Goal: Check status: Check status

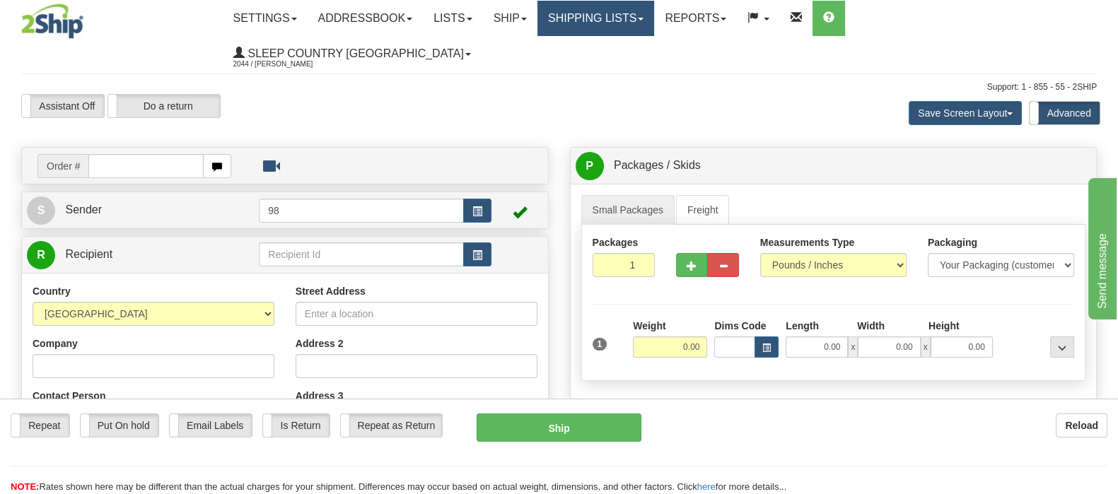
drag, startPoint x: 631, startPoint y: 19, endPoint x: 635, endPoint y: 25, distance: 7.6
click at [632, 19] on link "Shipping lists" at bounding box center [595, 18] width 117 height 35
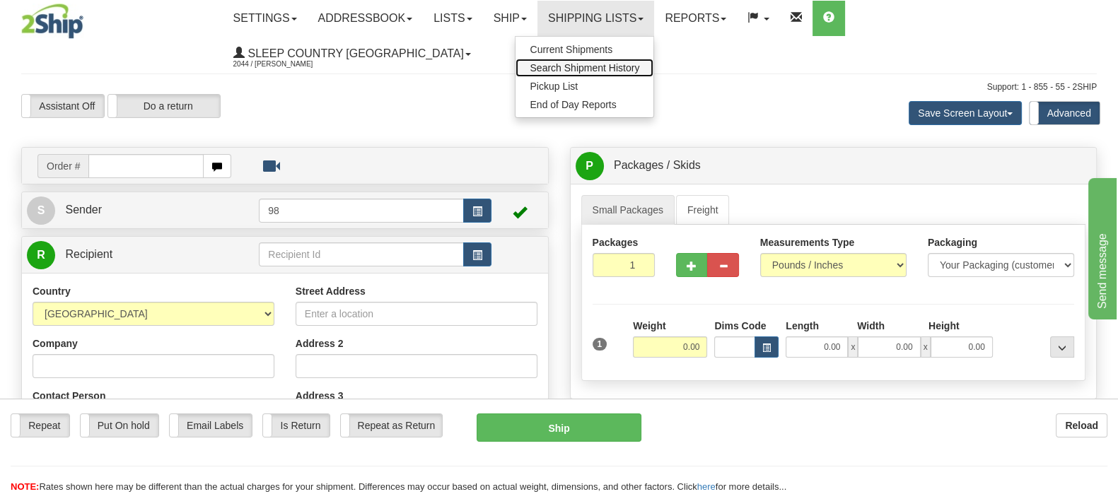
drag, startPoint x: 665, startPoint y: 64, endPoint x: 749, endPoint y: 41, distance: 86.4
click at [639, 64] on span "Search Shipment History" at bounding box center [585, 67] width 110 height 11
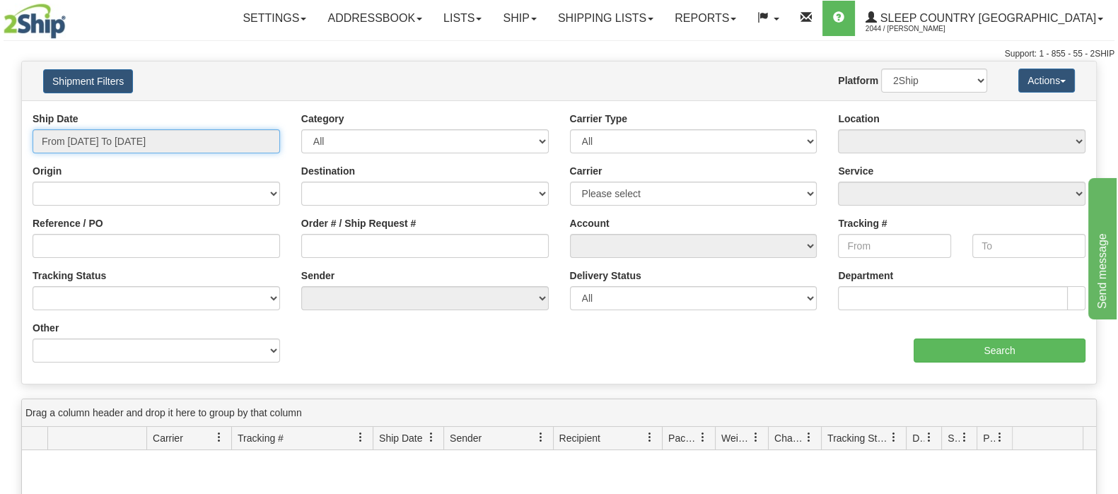
click at [156, 143] on input "From 10/10/2025 To 10/11/2025" at bounding box center [156, 141] width 247 height 24
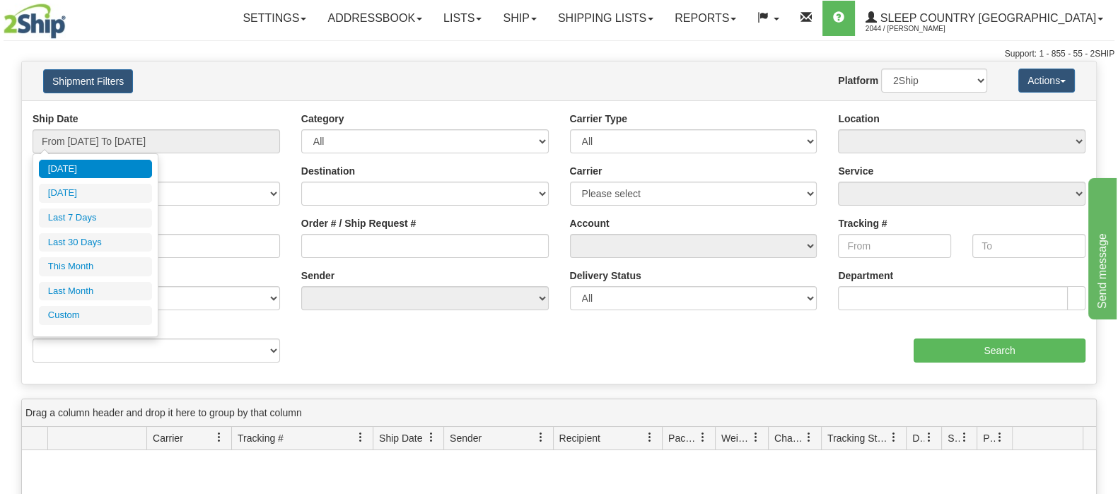
click at [105, 245] on li "Last 30 Days" at bounding box center [95, 242] width 113 height 19
type input "From 09/12/2025 To 10/11/2025"
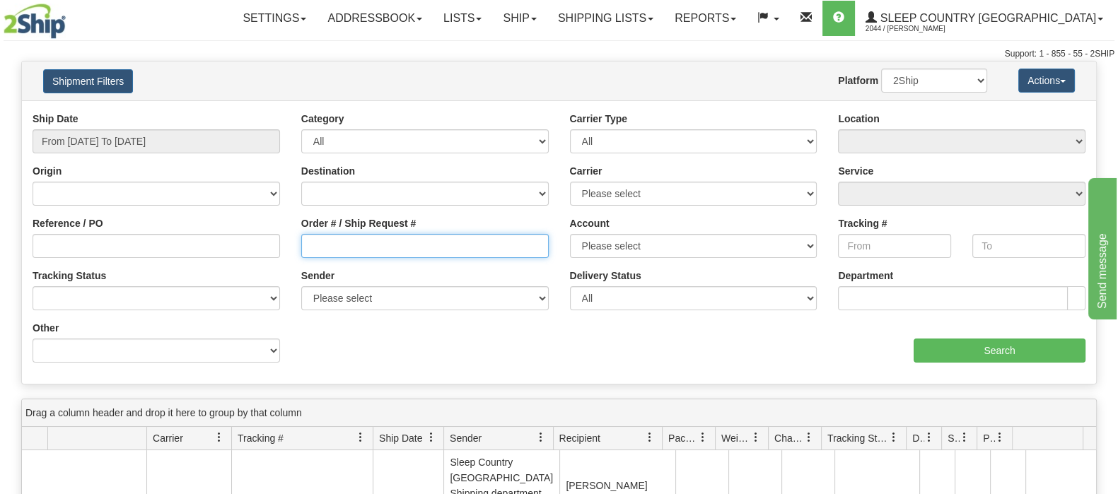
click at [353, 240] on input "Order # / Ship Request #" at bounding box center [424, 246] width 247 height 24
paste input "9002I095983"
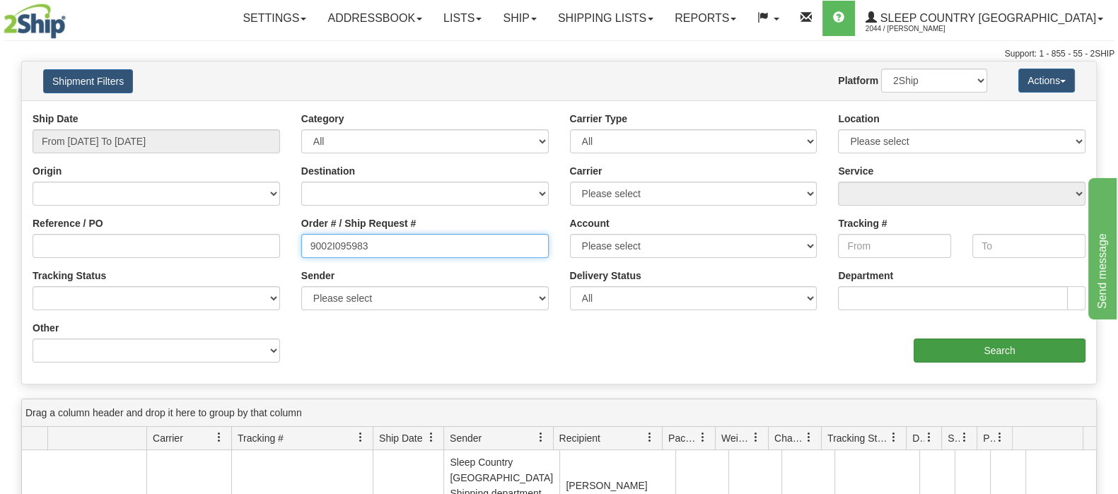
type input "9002I095983"
click at [968, 349] on input "Search" at bounding box center [999, 351] width 172 height 24
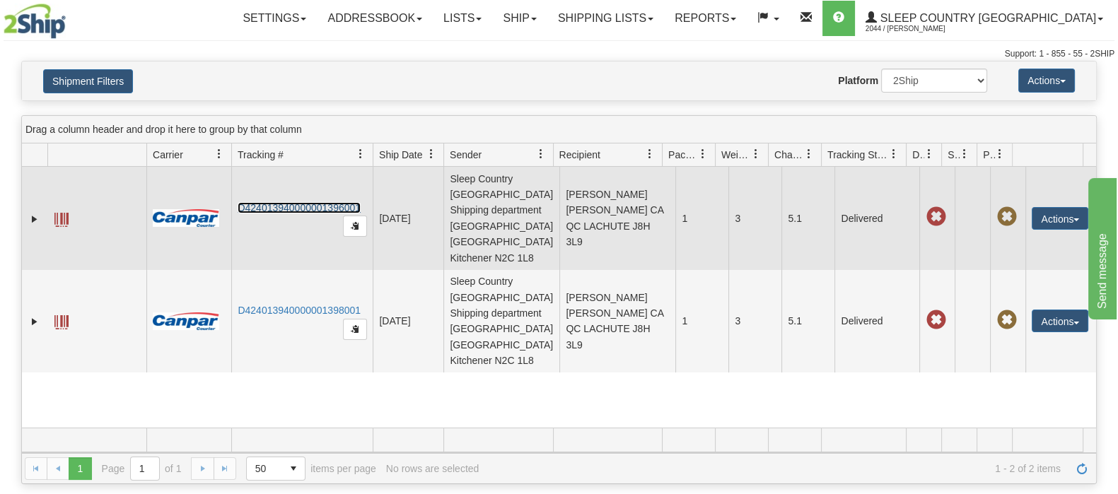
click at [257, 202] on link "D424013940000001396001" at bounding box center [299, 207] width 123 height 11
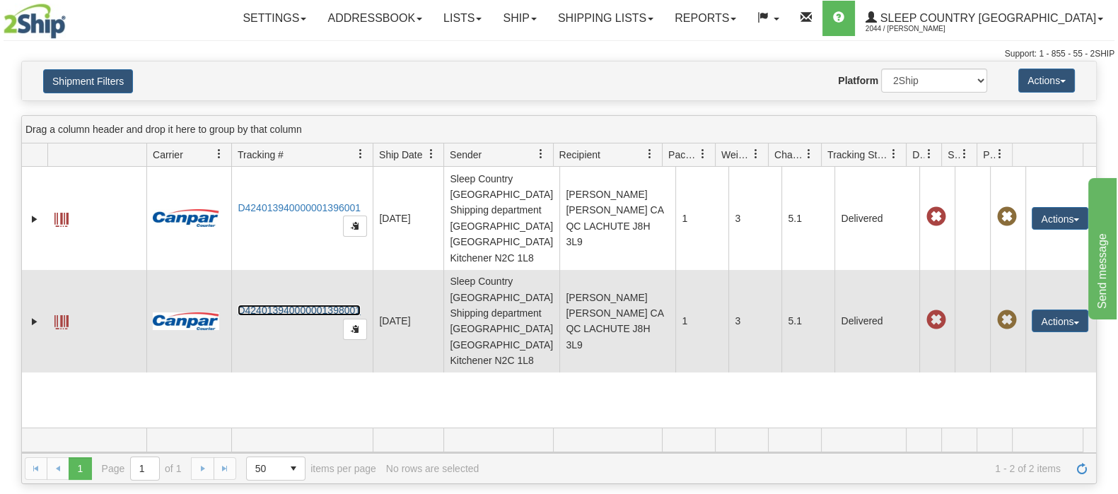
click at [283, 305] on link "D424013940000001398001" at bounding box center [299, 310] width 123 height 11
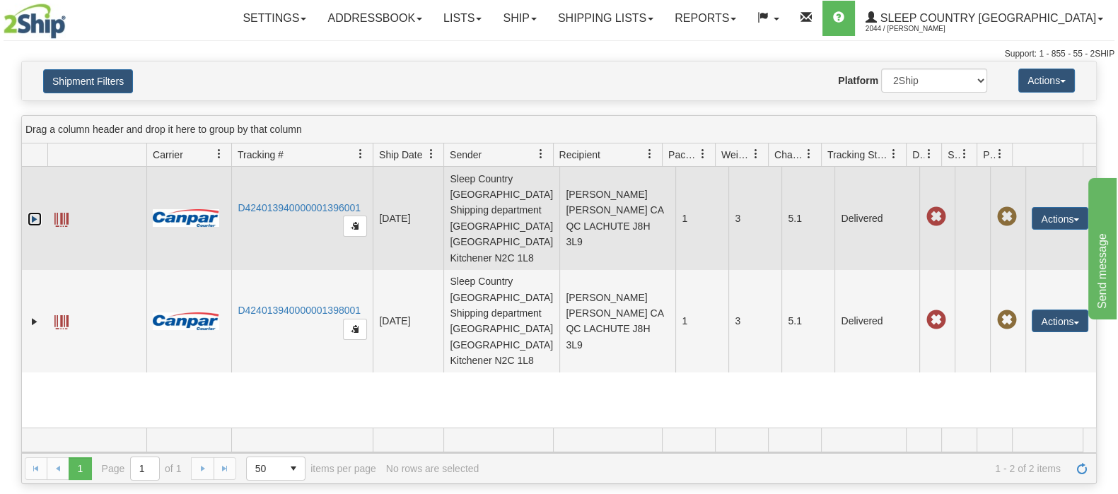
click at [32, 212] on link "Expand" at bounding box center [35, 219] width 14 height 14
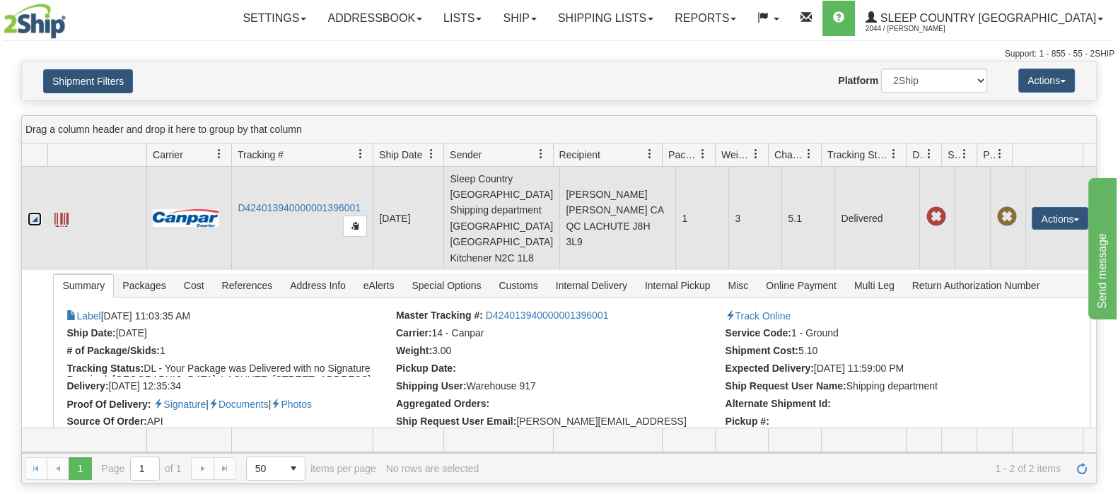
click at [34, 212] on link "Collapse" at bounding box center [35, 219] width 14 height 14
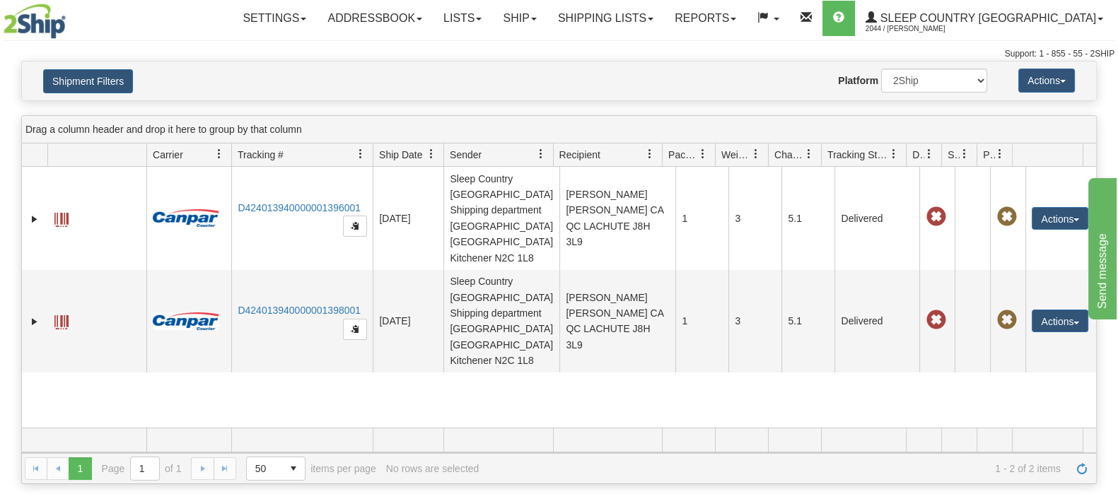
click at [455, 345] on div "31619543 2044 D424013940000001396001 09/18/2025 09/18/2025 11:03:35 AM Sleep Co…" at bounding box center [559, 297] width 1074 height 261
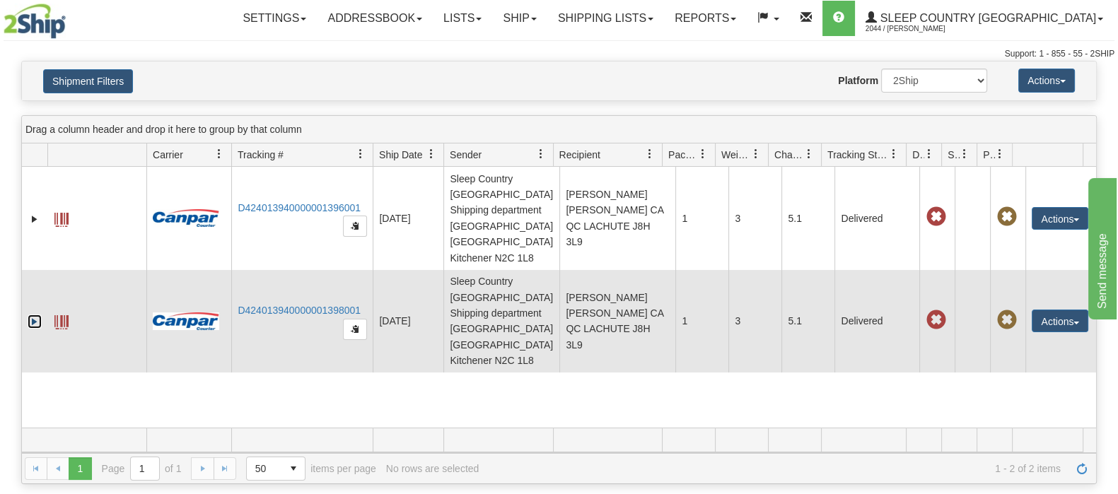
click at [30, 315] on link "Expand" at bounding box center [35, 322] width 14 height 14
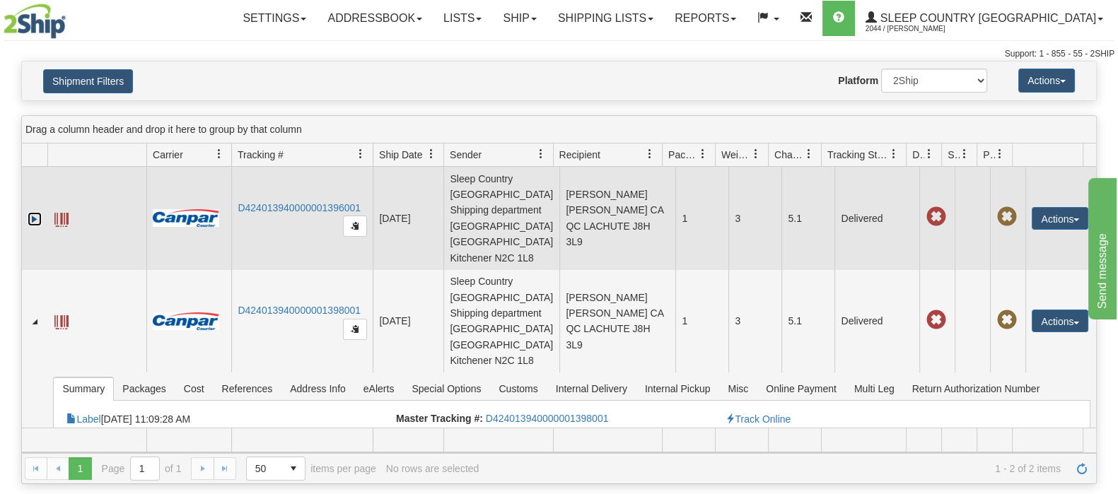
click at [34, 212] on link "Expand" at bounding box center [35, 219] width 14 height 14
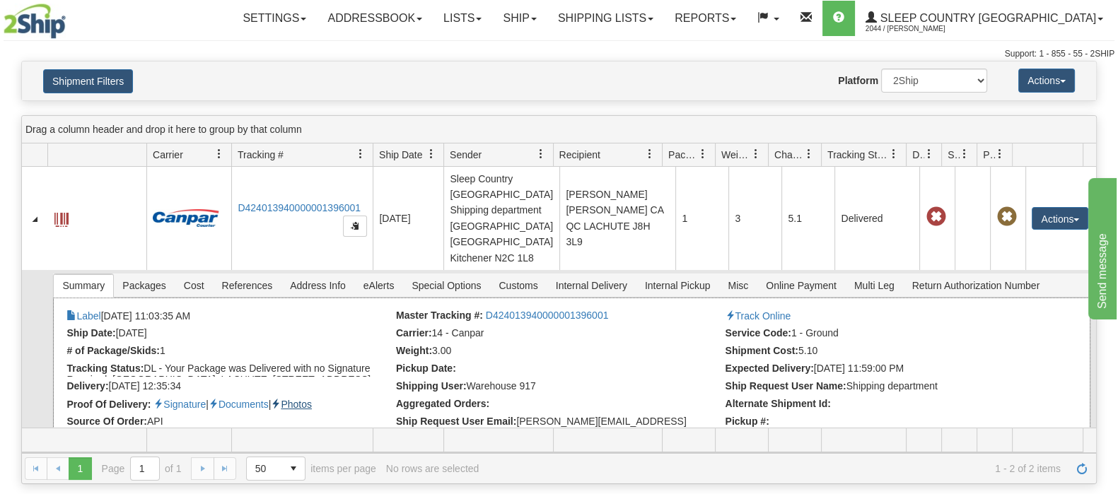
click at [310, 399] on link "Photos" at bounding box center [291, 404] width 41 height 11
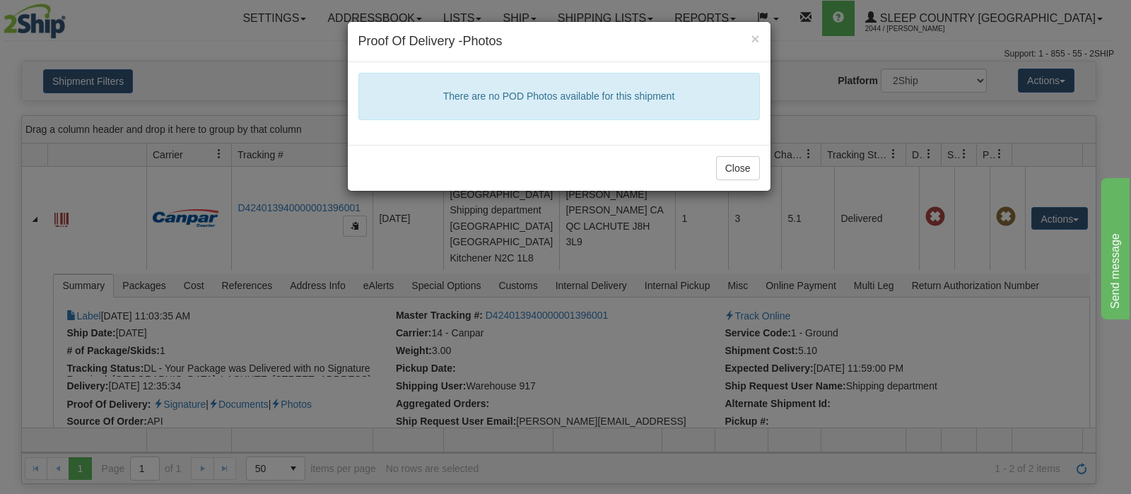
drag, startPoint x: 530, startPoint y: 94, endPoint x: 554, endPoint y: 93, distance: 24.0
click at [534, 94] on h5 "There are no POD Photos available for this shipment" at bounding box center [559, 96] width 379 height 11
click at [761, 35] on div "× Proof Of Delivery - Photos" at bounding box center [559, 42] width 423 height 40
click at [752, 33] on span "×" at bounding box center [755, 38] width 8 height 16
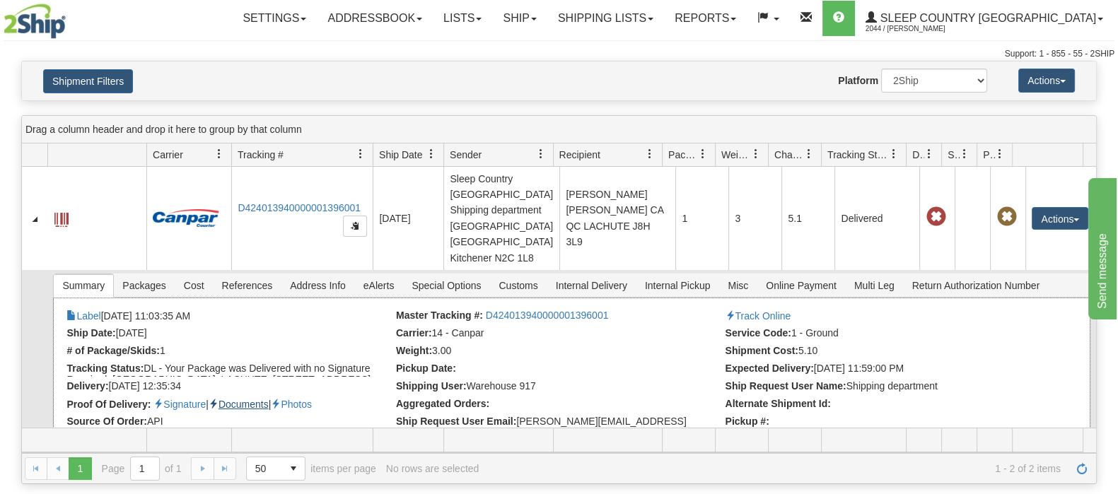
click at [258, 399] on link "Documents" at bounding box center [239, 404] width 60 height 11
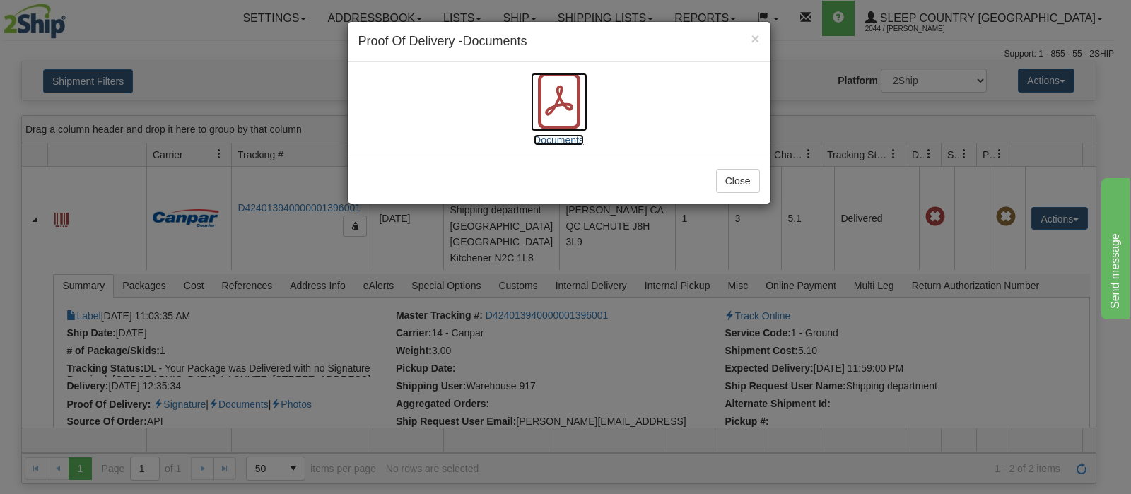
click at [570, 105] on icon at bounding box center [559, 100] width 28 height 30
click at [759, 34] on span "×" at bounding box center [755, 38] width 8 height 16
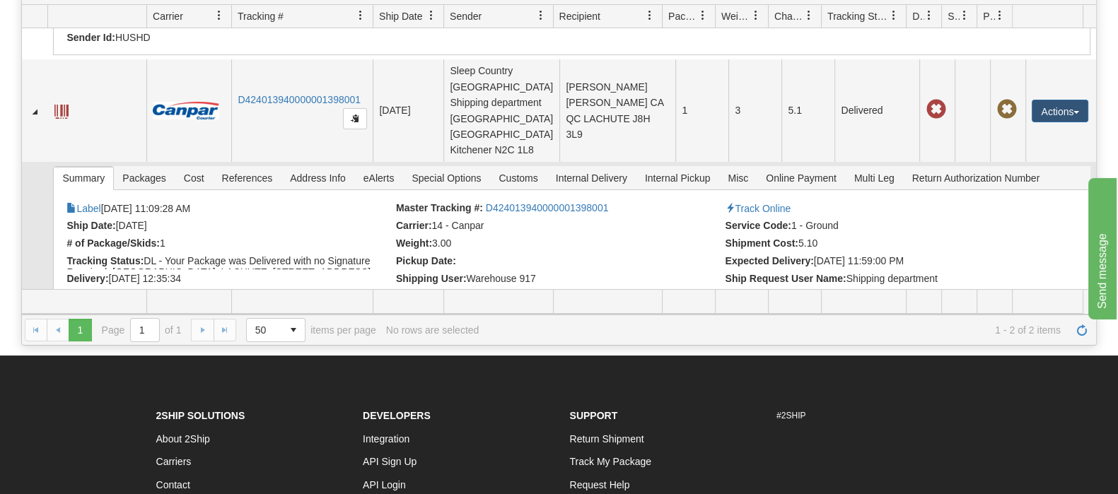
scroll to position [27, 0]
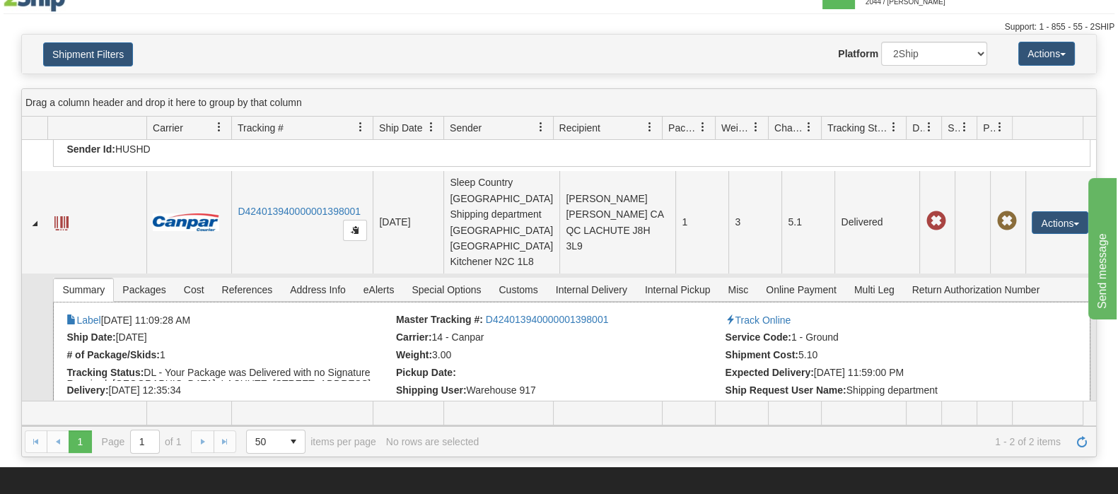
click at [265, 403] on link "Documents" at bounding box center [239, 408] width 60 height 11
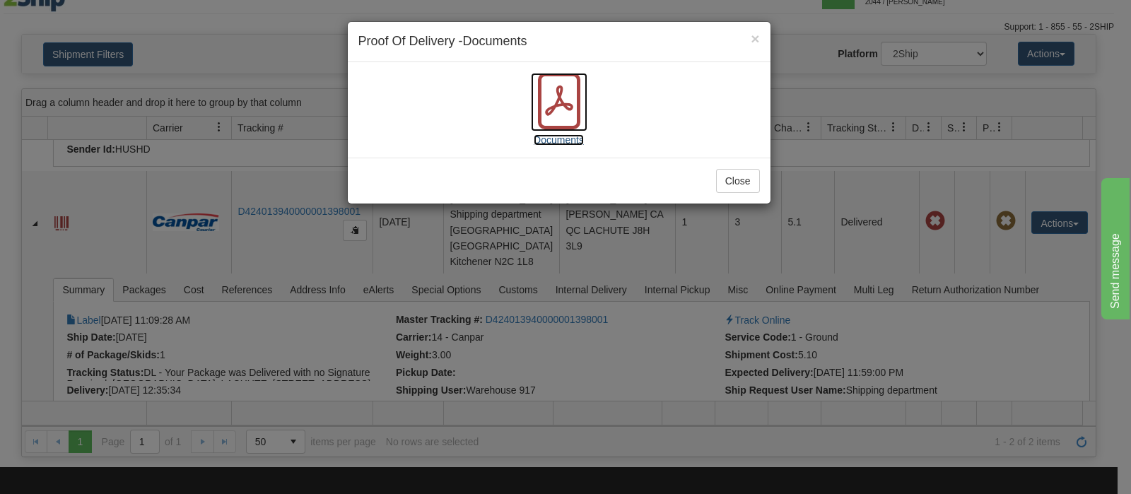
click at [553, 108] on icon at bounding box center [559, 100] width 28 height 30
click at [735, 182] on button "Close" at bounding box center [738, 181] width 44 height 24
